Goal: Task Accomplishment & Management: Use online tool/utility

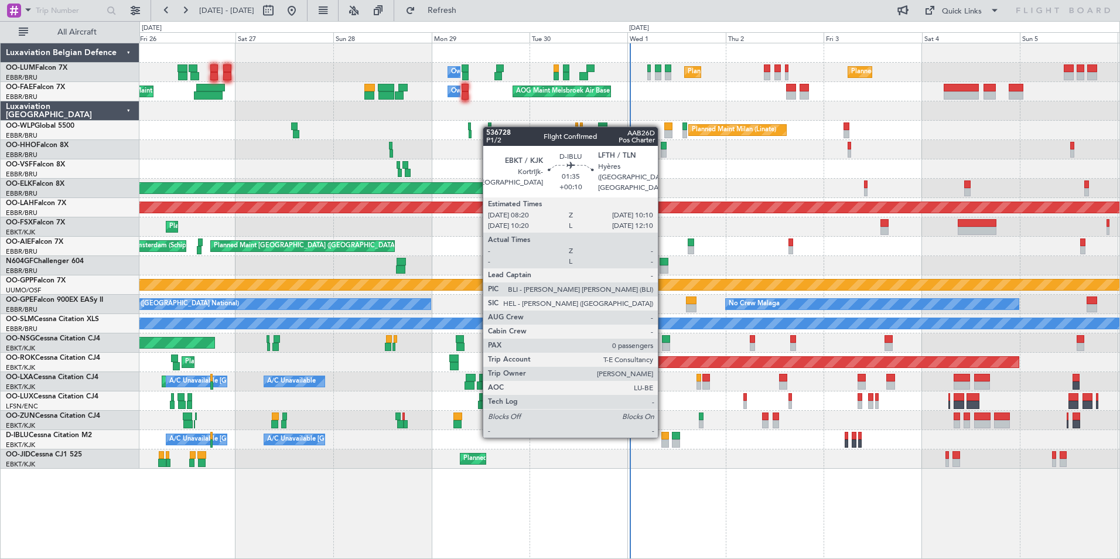
click at [663, 435] on div at bounding box center [665, 436] width 8 height 8
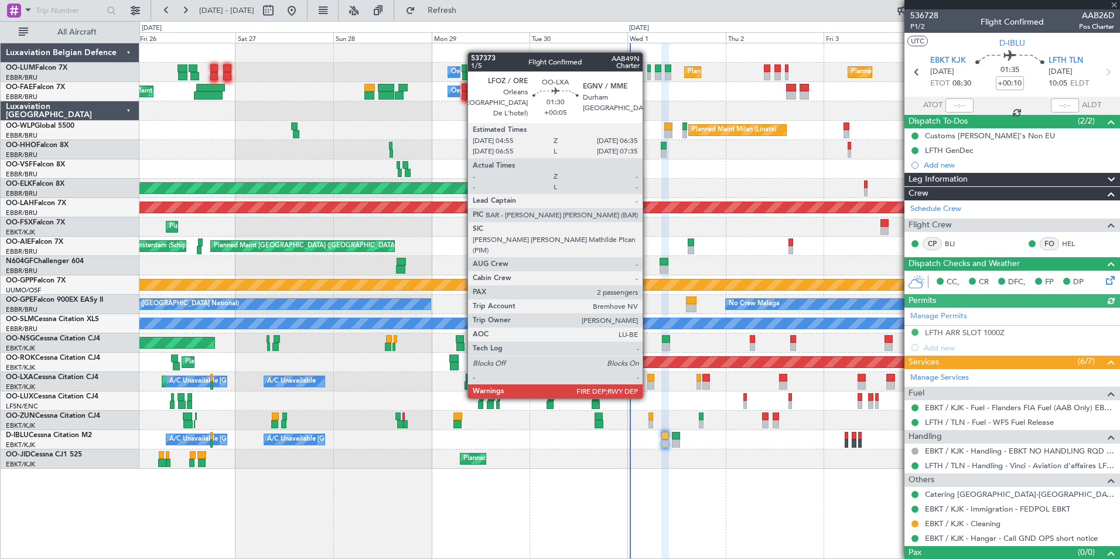
click at [648, 376] on div at bounding box center [650, 378] width 7 height 8
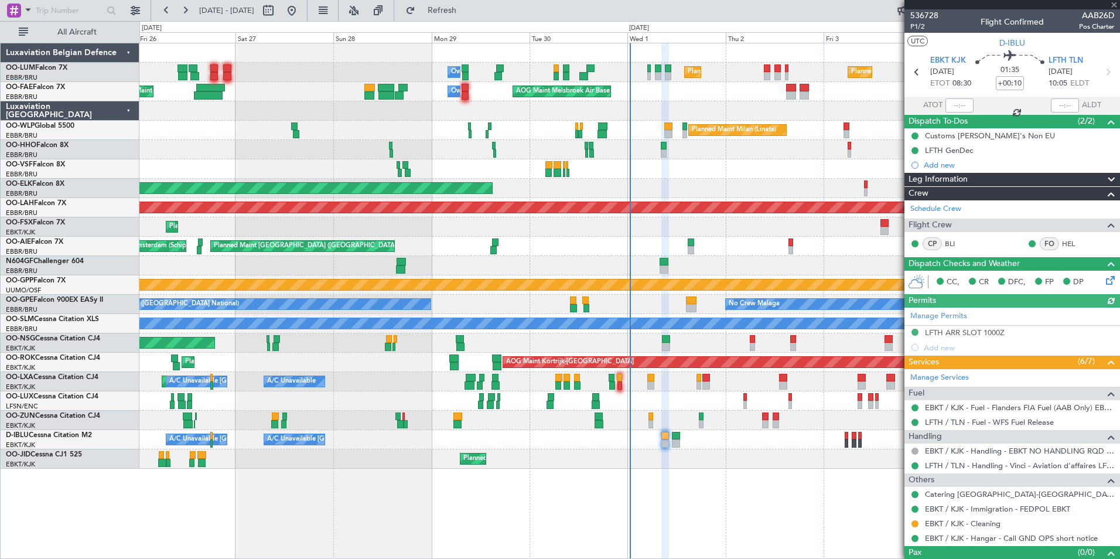
type input "+00:05"
type input "2"
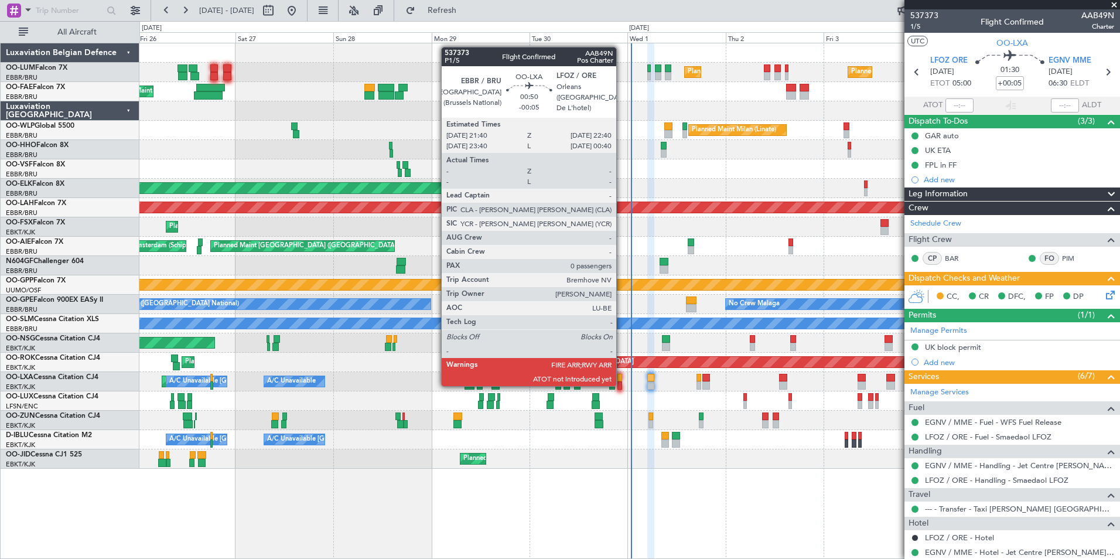
click at [621, 385] on div at bounding box center [619, 385] width 4 height 8
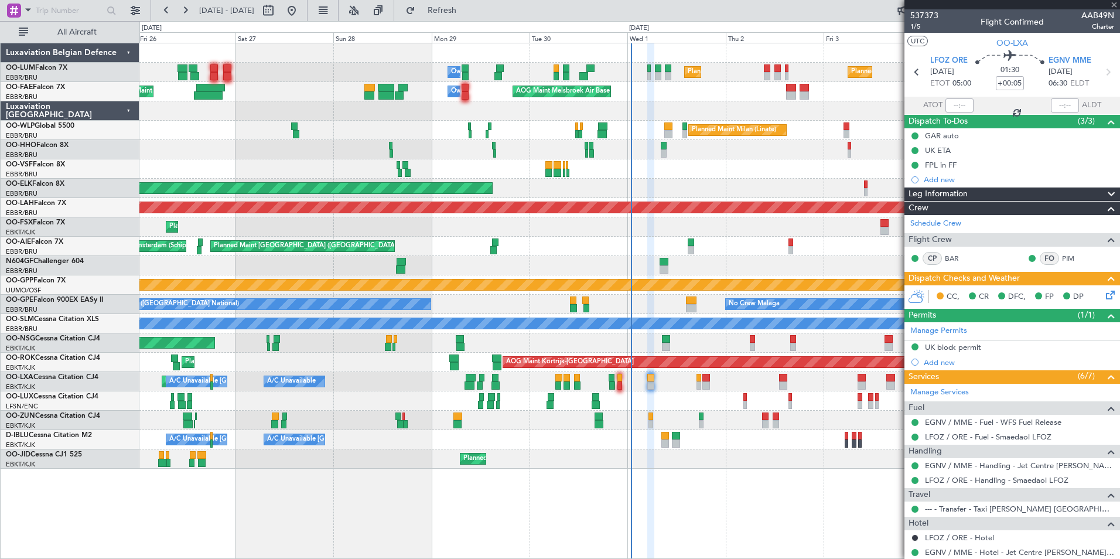
type input "-00:05"
type input "0"
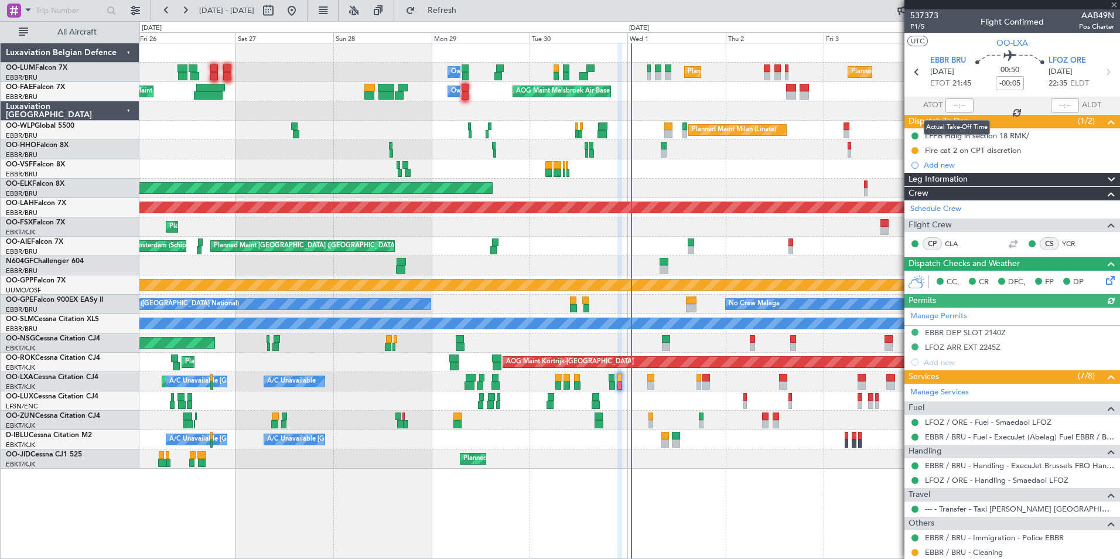
click at [956, 105] on div at bounding box center [959, 105] width 28 height 14
click at [956, 105] on input "text" at bounding box center [959, 105] width 28 height 14
type input "21:40"
click at [1061, 103] on input "text" at bounding box center [1064, 105] width 28 height 14
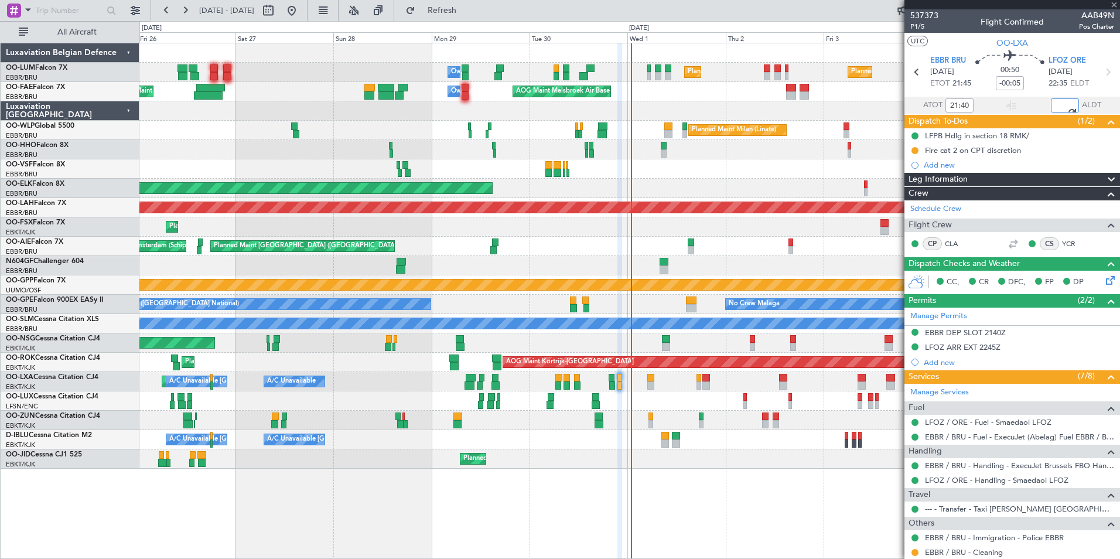
type input "22:20"
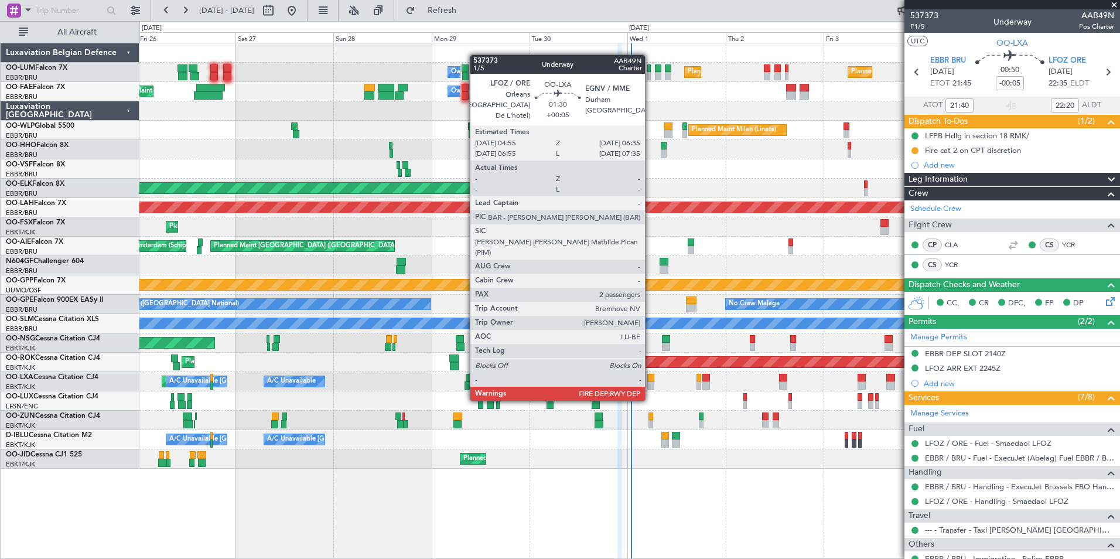
click at [650, 378] on div at bounding box center [650, 378] width 7 height 8
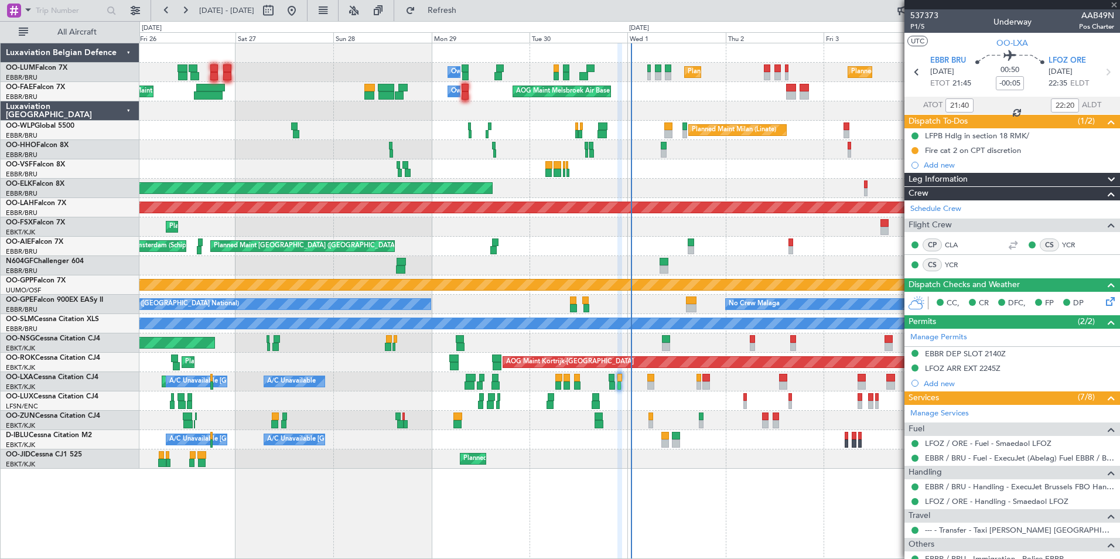
type input "+00:05"
type input "2"
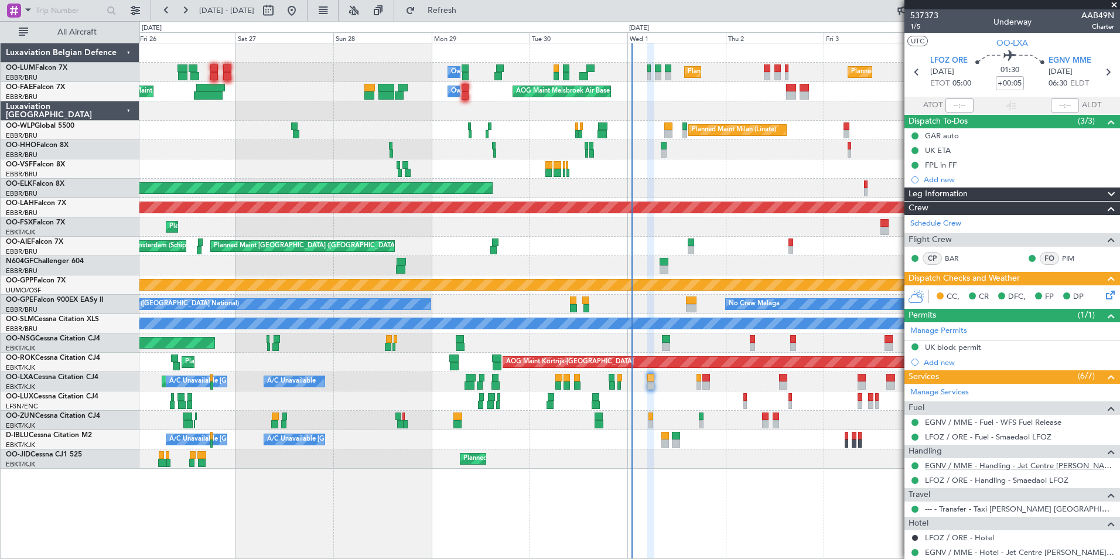
scroll to position [129, 0]
